Goal: Task Accomplishment & Management: Manage account settings

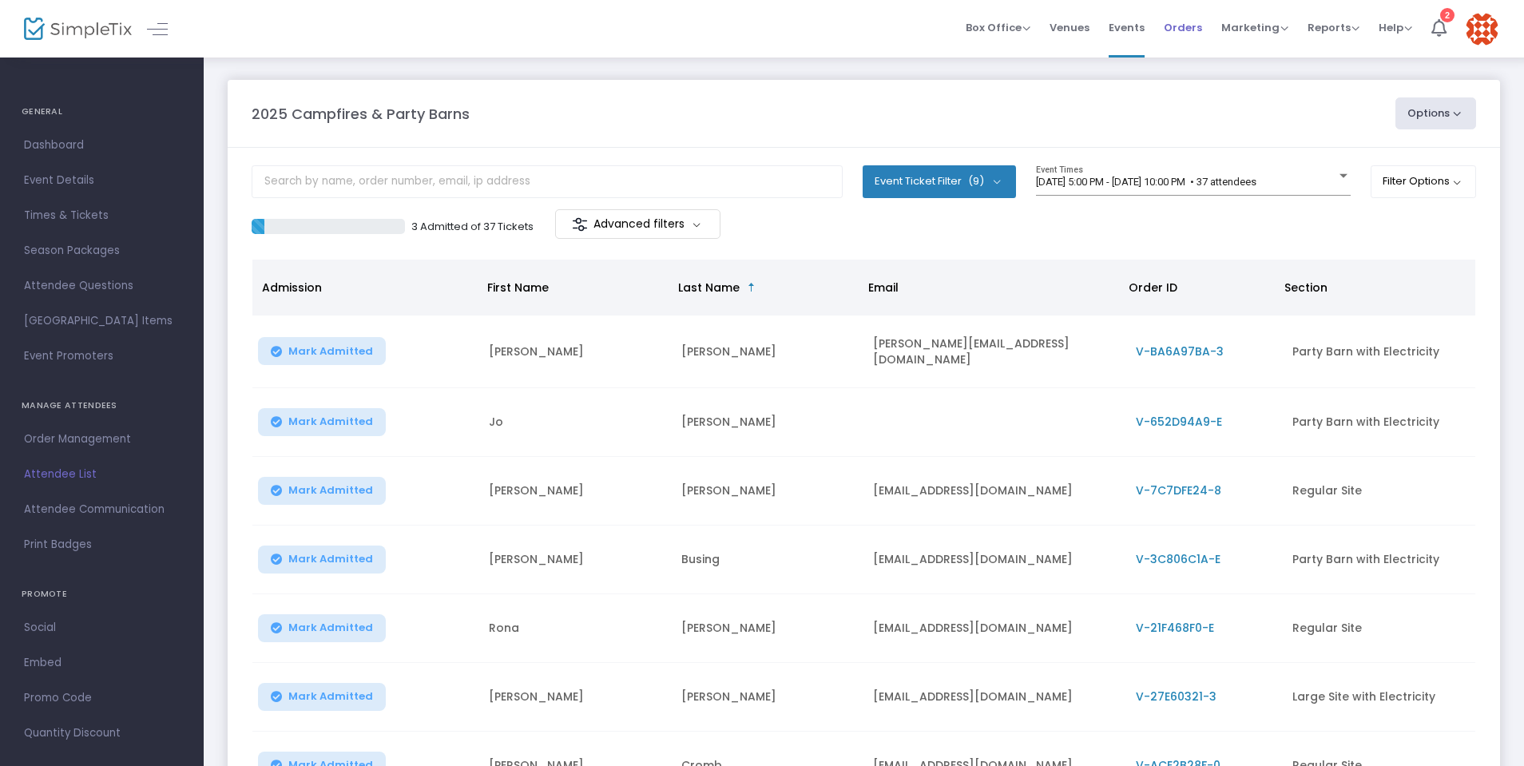
click at [1178, 25] on span "Orders" at bounding box center [1183, 27] width 38 height 41
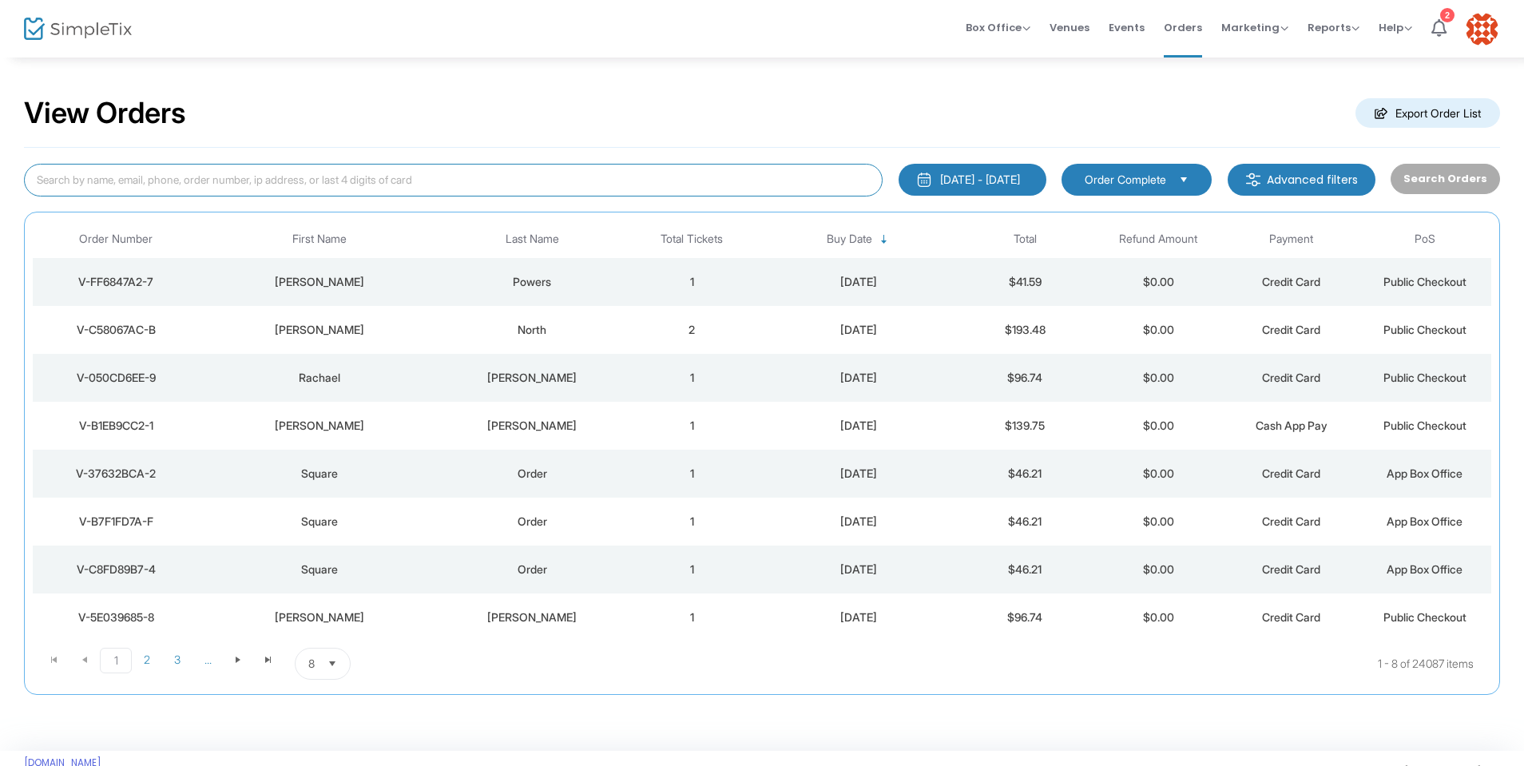
click at [131, 185] on input at bounding box center [453, 180] width 859 height 33
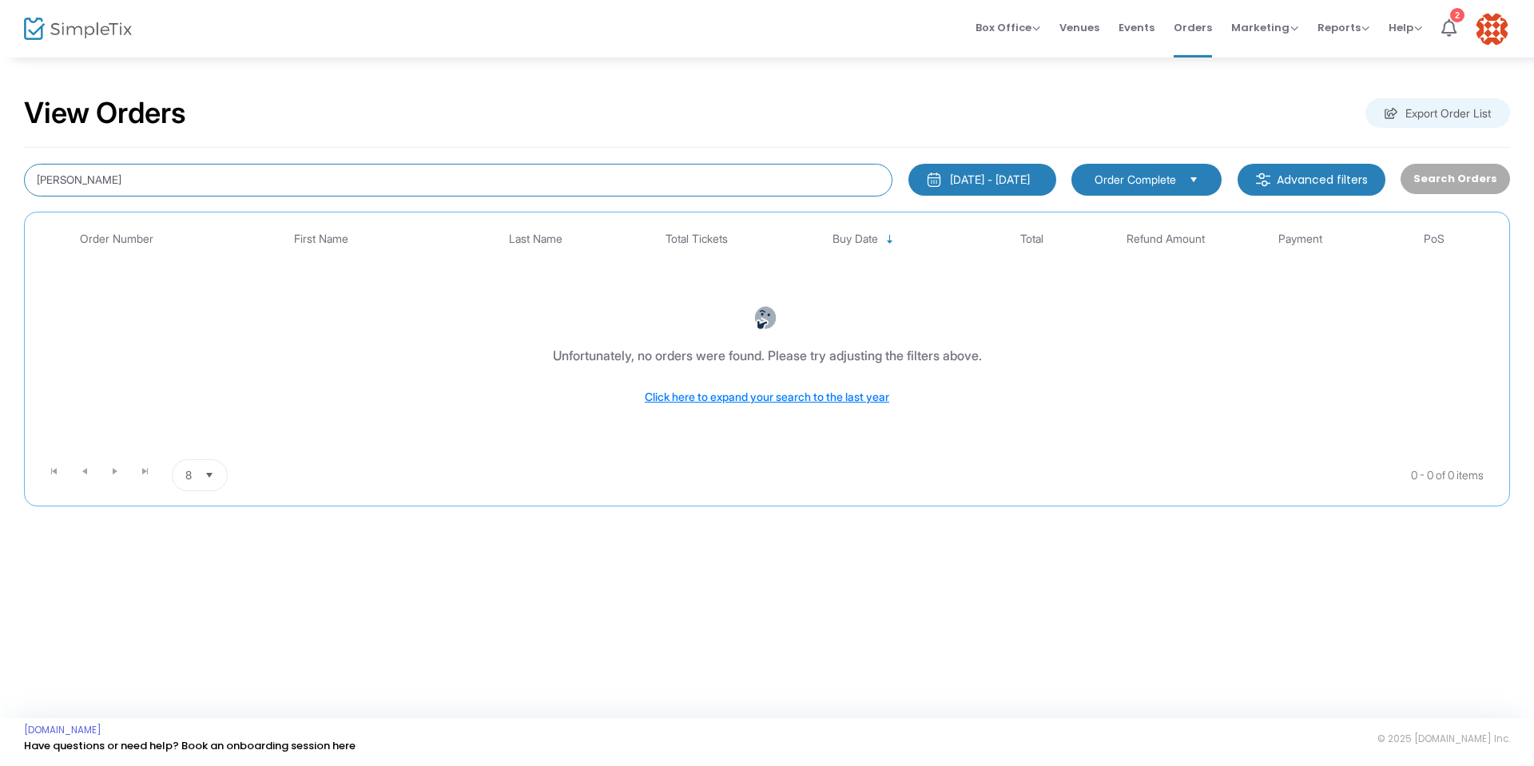
drag, startPoint x: 137, startPoint y: 178, endPoint x: 0, endPoint y: 179, distance: 136.6
click at [0, 179] on div "View Orders Export Order List Elizabeth Hagans 8/14/2025 - 9/13/2025 Last 30 Da…" at bounding box center [767, 309] width 1534 height 507
type input "h"
type input "hogans"
